Goal: Task Accomplishment & Management: Complete application form

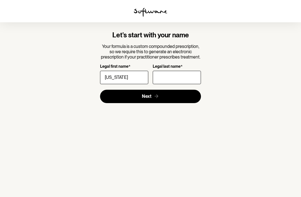
type input "[US_STATE]"
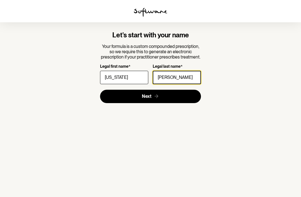
type input "[PERSON_NAME]"
click at [185, 99] on button "Next" at bounding box center [150, 96] width 101 height 13
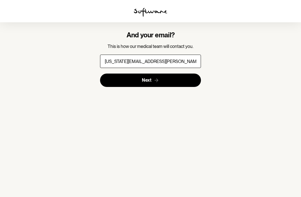
type input "[US_STATE][EMAIL_ADDRESS][PERSON_NAME][DOMAIN_NAME]"
click at [184, 79] on button "Next" at bounding box center [150, 80] width 101 height 13
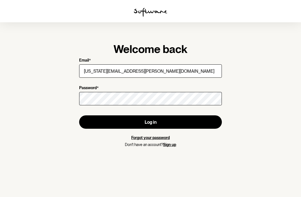
type input "[US_STATE][EMAIL_ADDRESS][PERSON_NAME][DOMAIN_NAME]"
click at [142, 138] on link "Forgot your password" at bounding box center [150, 137] width 38 height 4
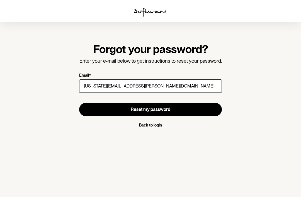
type input "[US_STATE][EMAIL_ADDRESS][PERSON_NAME][DOMAIN_NAME]"
click at [188, 112] on button "Reset my password" at bounding box center [150, 109] width 143 height 13
click at [154, 124] on link "Back to login" at bounding box center [150, 125] width 23 height 4
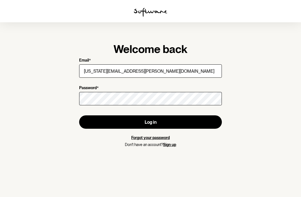
type input "[US_STATE][EMAIL_ADDRESS][PERSON_NAME][DOMAIN_NAME]"
click at [162, 125] on button "Log in" at bounding box center [150, 121] width 143 height 13
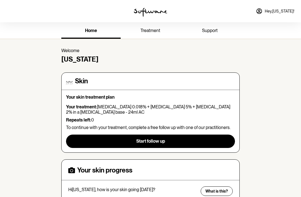
click at [152, 21] on div at bounding box center [150, 11] width 100 height 22
click at [156, 30] on span "treatment" at bounding box center [150, 30] width 20 height 5
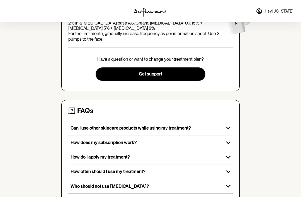
scroll to position [96, 0]
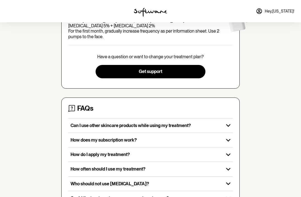
click at [225, 165] on icon "button" at bounding box center [228, 169] width 9 height 9
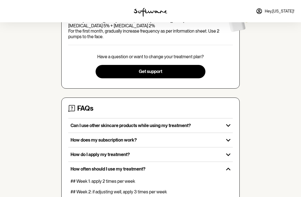
click at [230, 165] on icon "button" at bounding box center [228, 169] width 9 height 9
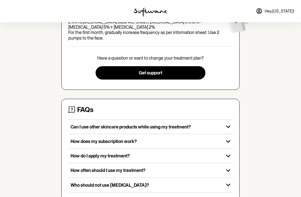
scroll to position [94, 0]
click at [230, 181] on icon "button" at bounding box center [228, 185] width 9 height 9
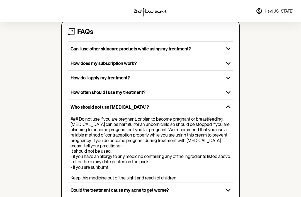
scroll to position [173, 0]
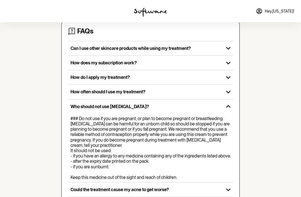
click at [228, 104] on icon "button" at bounding box center [228, 106] width 9 height 9
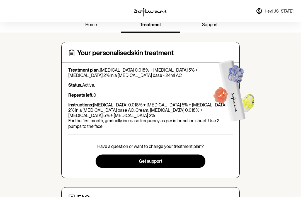
scroll to position [0, 0]
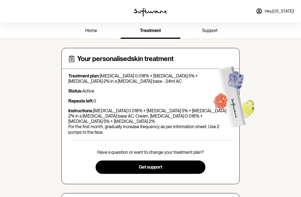
click at [155, 164] on span "Get support" at bounding box center [150, 166] width 23 height 5
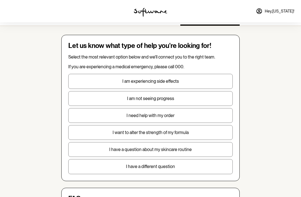
scroll to position [13, 0]
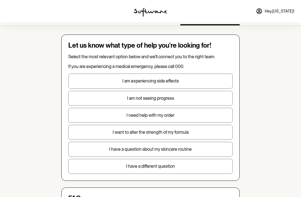
click at [188, 167] on p "I have a different question" at bounding box center [151, 166] width 164 height 5
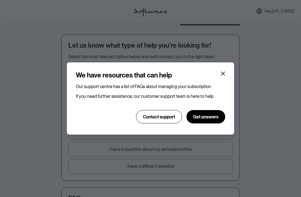
click at [222, 75] on icon "Close" at bounding box center [223, 73] width 4 height 4
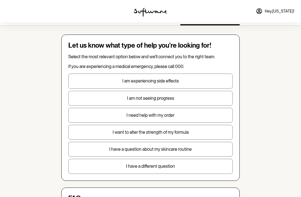
click at [191, 167] on p "I have a different question" at bounding box center [151, 166] width 164 height 5
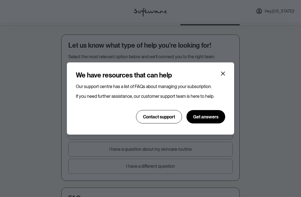
click at [225, 74] on icon "Close" at bounding box center [223, 73] width 4 height 4
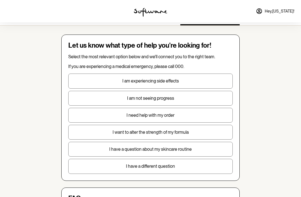
click at [260, 84] on div "home treatment support Let us know what type of help you're looking for! Select…" at bounding box center [150, 195] width 301 height 373
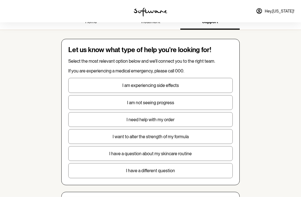
scroll to position [0, 0]
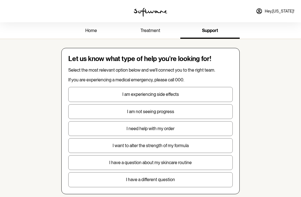
click at [151, 31] on span "treatment" at bounding box center [150, 30] width 20 height 5
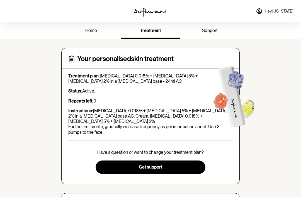
click at [92, 35] on link "home" at bounding box center [90, 30] width 59 height 15
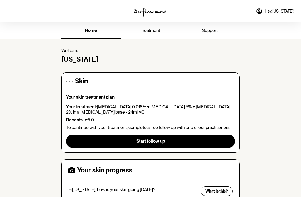
click at [181, 142] on button "Start follow up" at bounding box center [150, 141] width 169 height 13
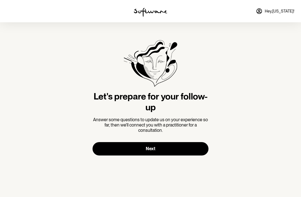
click at [179, 153] on button "Next" at bounding box center [150, 148] width 116 height 13
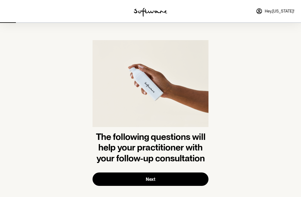
click at [173, 180] on button "Next" at bounding box center [150, 178] width 116 height 13
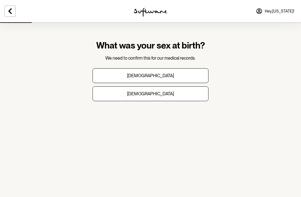
click at [188, 91] on button "[DEMOGRAPHIC_DATA]" at bounding box center [150, 93] width 116 height 15
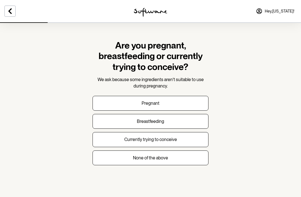
click at [180, 140] on button "Currently trying to conceive" at bounding box center [150, 139] width 116 height 15
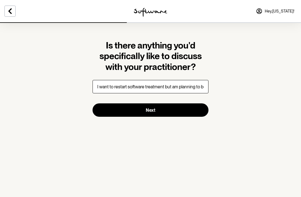
type input "I want to restart software treatment but am planning to become pregnant and kno…"
click at [191, 113] on button "Next" at bounding box center [150, 109] width 116 height 13
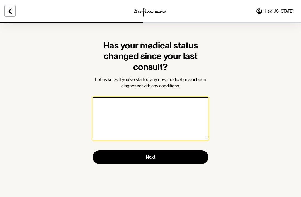
click at [186, 119] on textarea at bounding box center [150, 118] width 116 height 43
type textarea "None"
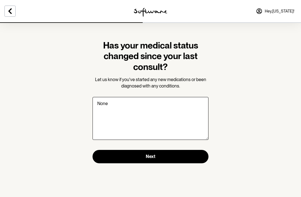
click at [196, 162] on button "Next" at bounding box center [150, 156] width 116 height 13
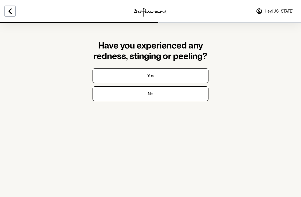
click at [188, 99] on button "No" at bounding box center [150, 93] width 116 height 15
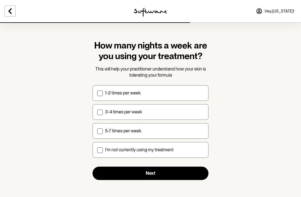
click at [182, 156] on label "I'm not currently using my treatment" at bounding box center [150, 150] width 116 height 16
click at [97, 150] on input "I'm not currently using my treatment" at bounding box center [97, 150] width 0 height 0
checkbox input "true"
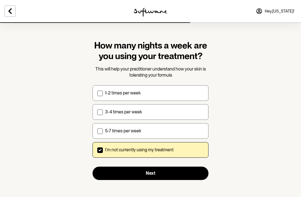
click at [184, 176] on button "Next" at bounding box center [150, 173] width 116 height 13
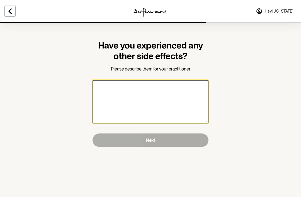
click at [181, 88] on textarea at bounding box center [150, 101] width 116 height 43
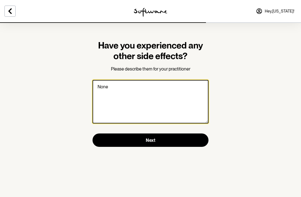
type textarea "None"
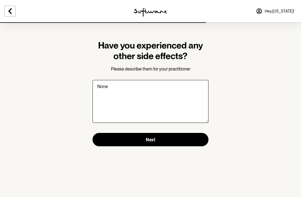
click at [194, 138] on button "Next" at bounding box center [150, 139] width 116 height 13
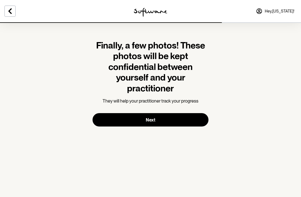
click at [188, 120] on button "Next" at bounding box center [150, 119] width 116 height 13
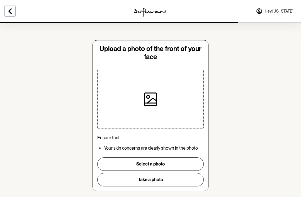
click at [182, 179] on button "Take a photo" at bounding box center [150, 179] width 106 height 13
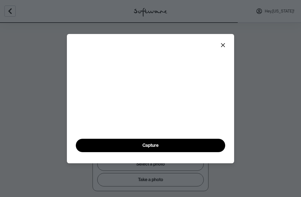
click at [191, 152] on button "Capture" at bounding box center [150, 145] width 149 height 13
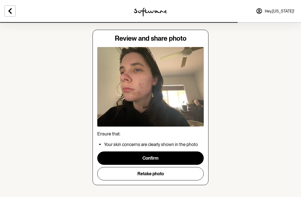
scroll to position [17, 0]
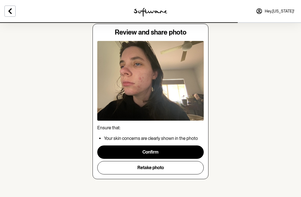
click at [192, 153] on button "Confirm" at bounding box center [150, 151] width 106 height 13
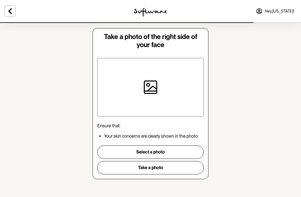
scroll to position [12, 0]
click at [185, 168] on button "Take a photo" at bounding box center [150, 167] width 106 height 13
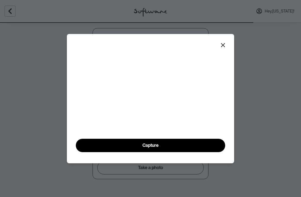
click at [165, 163] on section "Capture" at bounding box center [150, 98] width 167 height 129
click at [168, 152] on button "Capture" at bounding box center [150, 145] width 149 height 13
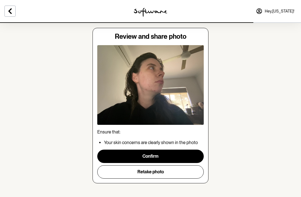
scroll to position [0, 0]
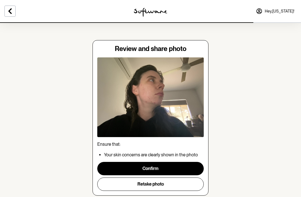
click at [177, 186] on button "Retake photo" at bounding box center [150, 183] width 106 height 13
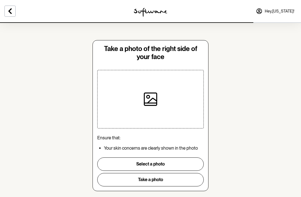
click at [181, 181] on button "Take a photo" at bounding box center [150, 179] width 106 height 13
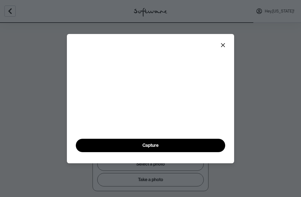
click at [159, 152] on button "Capture" at bounding box center [150, 145] width 149 height 13
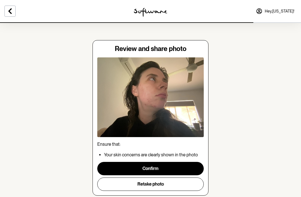
click at [178, 186] on button "Retake photo" at bounding box center [150, 183] width 106 height 13
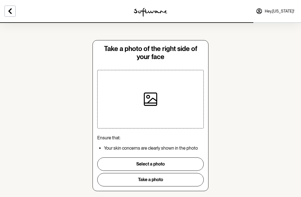
click at [177, 181] on button "Take a photo" at bounding box center [150, 179] width 106 height 13
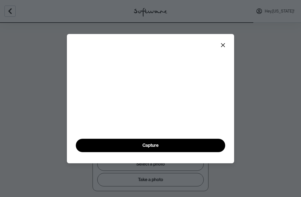
click at [182, 152] on button "Capture" at bounding box center [150, 145] width 149 height 13
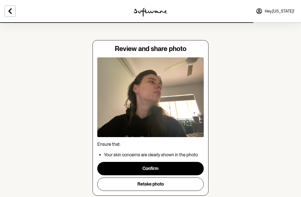
click at [174, 184] on button "Retake photo" at bounding box center [150, 183] width 106 height 13
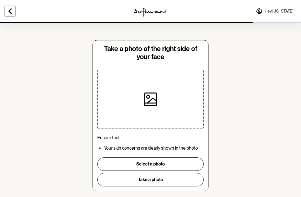
click at [165, 181] on button "Take a photo" at bounding box center [150, 179] width 106 height 13
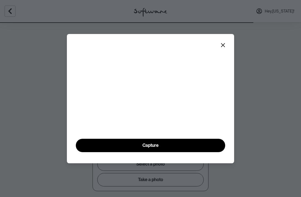
click at [169, 152] on div "Capture" at bounding box center [150, 106] width 149 height 91
click at [167, 152] on div "Capture" at bounding box center [150, 106] width 149 height 91
click at [176, 152] on div "Capture" at bounding box center [150, 106] width 149 height 91
click at [160, 152] on div "Capture" at bounding box center [150, 106] width 149 height 91
click at [162, 152] on button "Capture" at bounding box center [150, 145] width 149 height 13
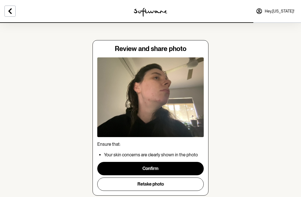
click at [173, 187] on button "Retake photo" at bounding box center [150, 183] width 106 height 13
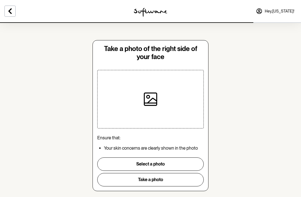
click at [184, 186] on button "Take a photo" at bounding box center [150, 179] width 106 height 13
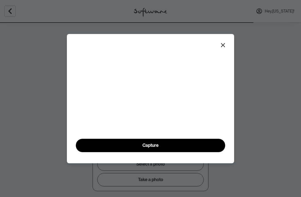
click at [207, 152] on button "Capture" at bounding box center [150, 145] width 149 height 13
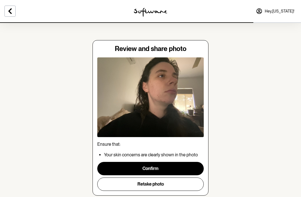
click at [189, 184] on button "Retake photo" at bounding box center [150, 183] width 106 height 13
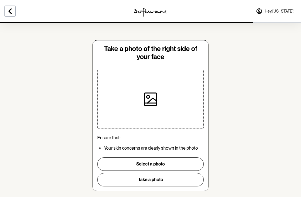
click at [193, 176] on button "Take a photo" at bounding box center [150, 179] width 106 height 13
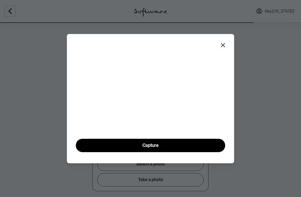
click at [212, 152] on button "Capture" at bounding box center [150, 145] width 149 height 13
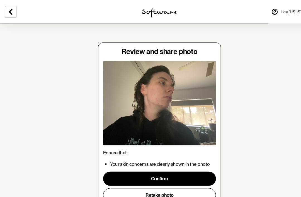
click at [185, 171] on button "Confirm" at bounding box center [150, 168] width 106 height 13
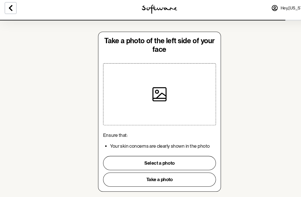
scroll to position [6, 0]
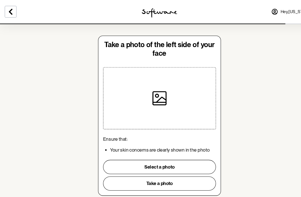
click at [189, 174] on button "Take a photo" at bounding box center [150, 173] width 106 height 13
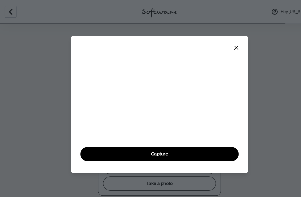
click at [220, 41] on button "Close" at bounding box center [222, 45] width 9 height 9
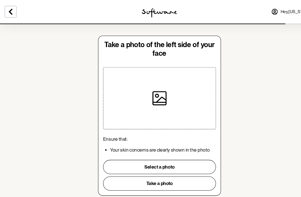
click at [8, 13] on icon at bounding box center [10, 11] width 7 height 7
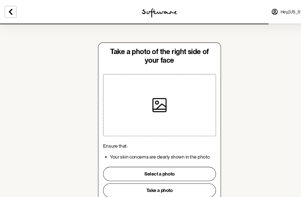
click at [10, 19] on div at bounding box center [50, 11] width 100 height 22
click at [7, 16] on button at bounding box center [9, 11] width 11 height 11
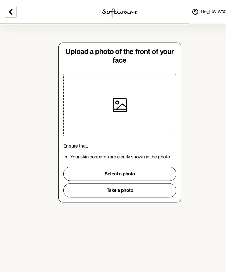
click at [152, 178] on button "Take a photo" at bounding box center [113, 179] width 106 height 13
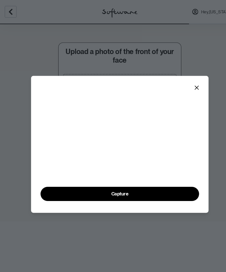
click at [189, 78] on button "Close" at bounding box center [185, 82] width 9 height 9
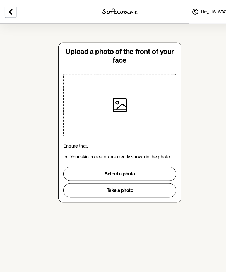
click at [142, 181] on button "Take a photo" at bounding box center [113, 179] width 106 height 13
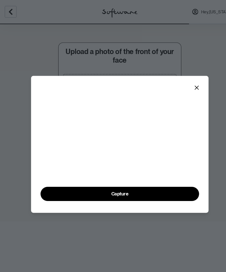
click at [189, 78] on button "Close" at bounding box center [185, 82] width 9 height 9
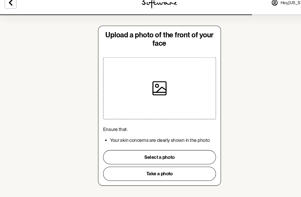
scroll to position [6, 0]
